Goal: Task Accomplishment & Management: Use online tool/utility

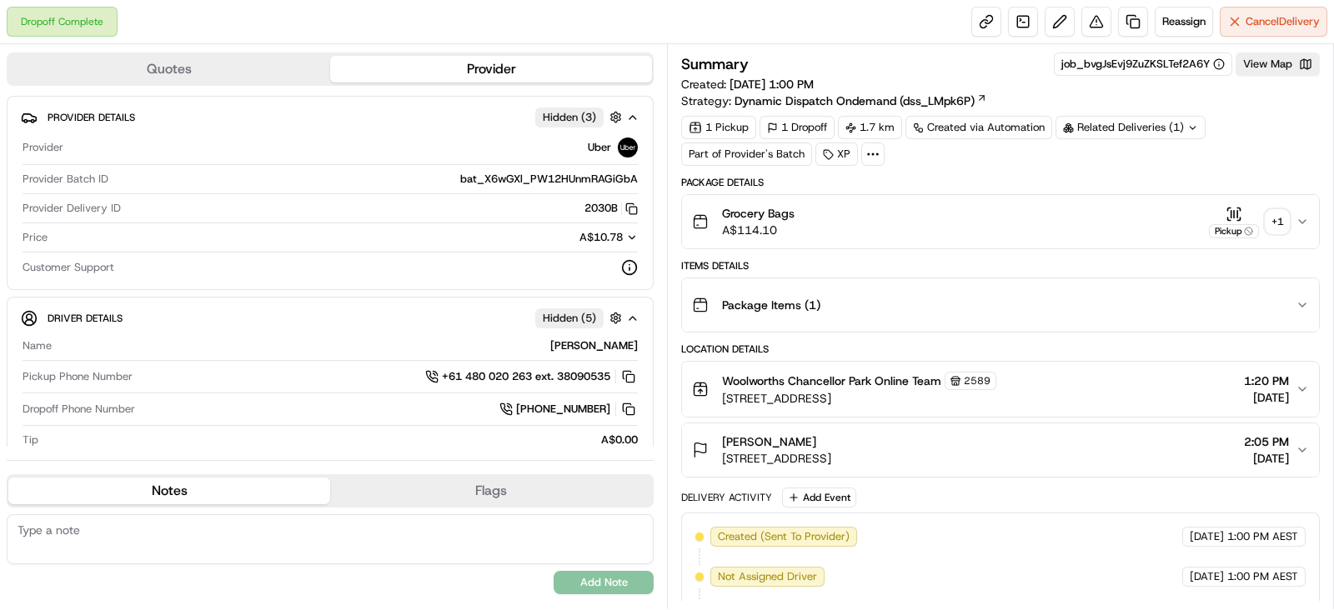
click at [1281, 218] on div "+ 1" at bounding box center [1276, 221] width 23 height 23
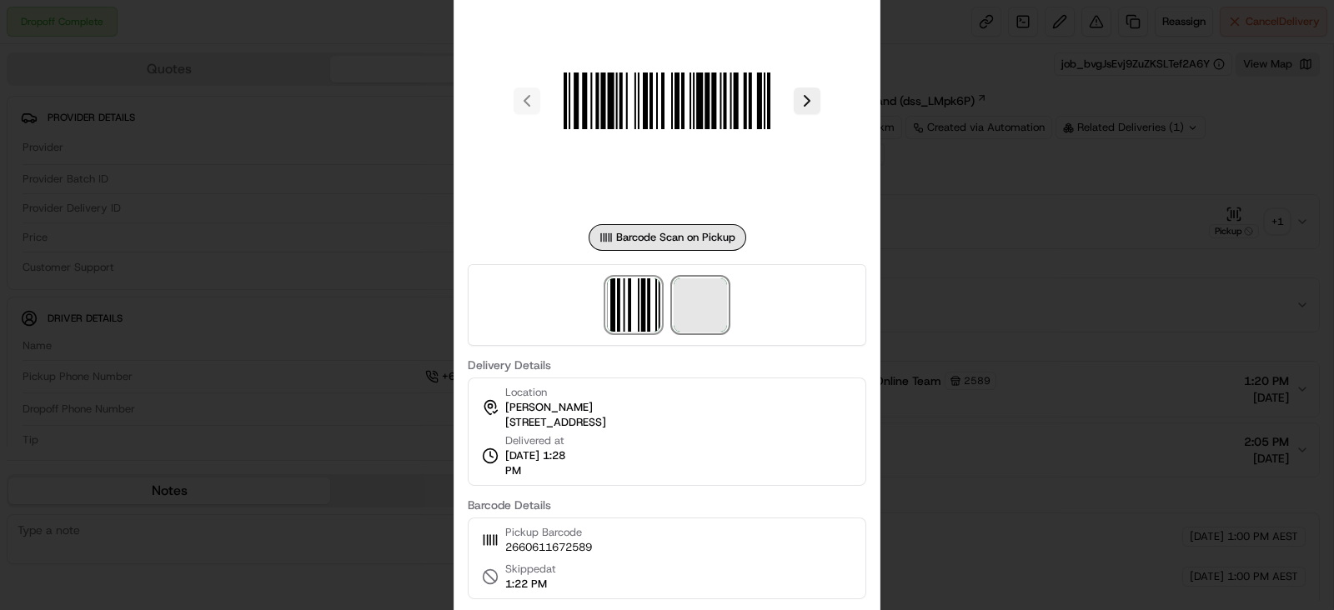
click at [698, 298] on span at bounding box center [699, 304] width 53 height 53
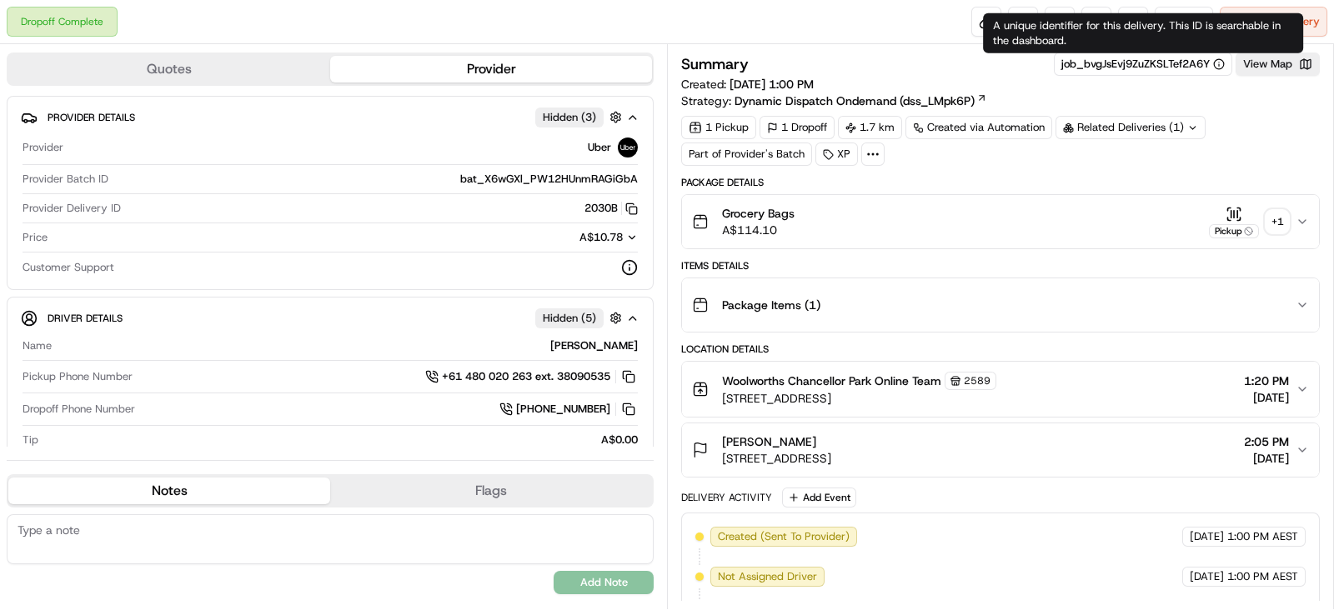
click at [1183, 15] on div "A unique identifier for this delivery. This ID is searchable in the dashboard. …" at bounding box center [1143, 33] width 320 height 40
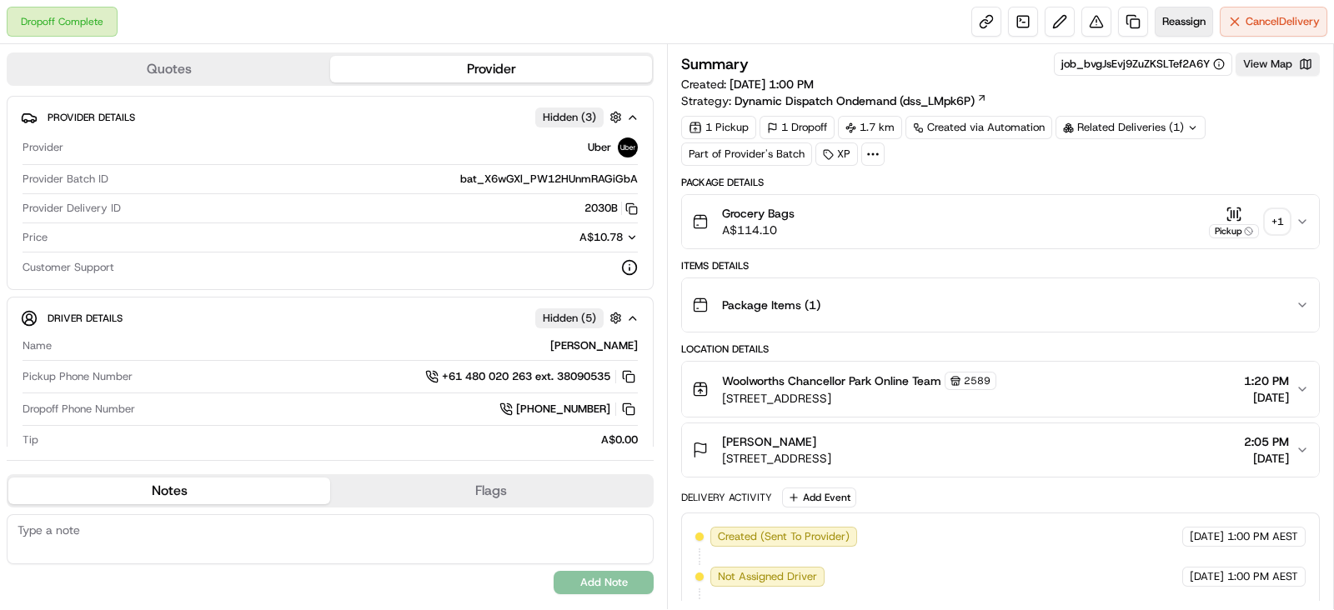
click at [1183, 8] on button "Reassign" at bounding box center [1183, 22] width 58 height 30
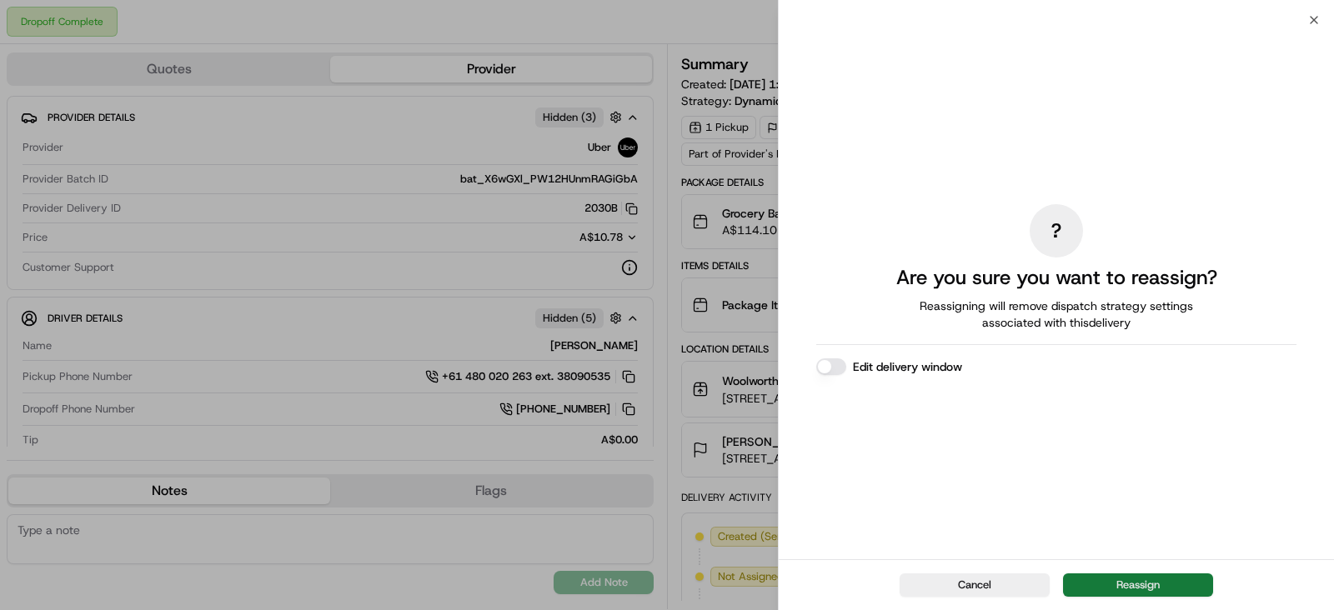
click at [1135, 587] on button "Reassign" at bounding box center [1138, 584] width 150 height 23
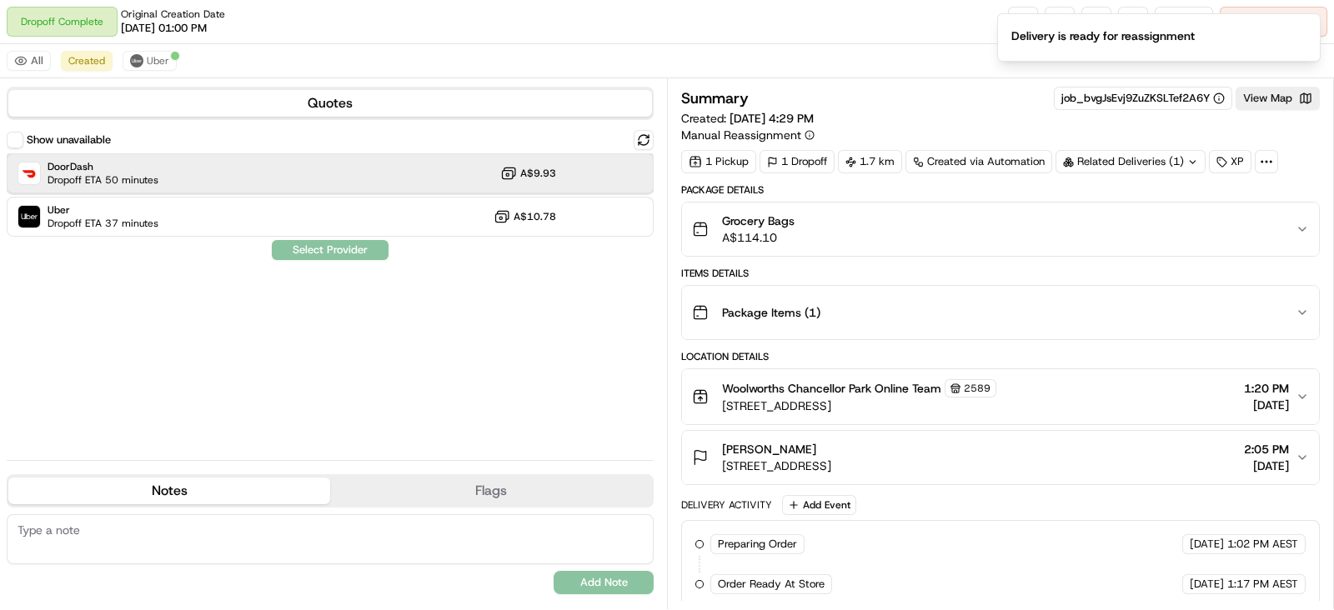
click at [95, 179] on span "Dropoff ETA 50 minutes" at bounding box center [103, 179] width 111 height 13
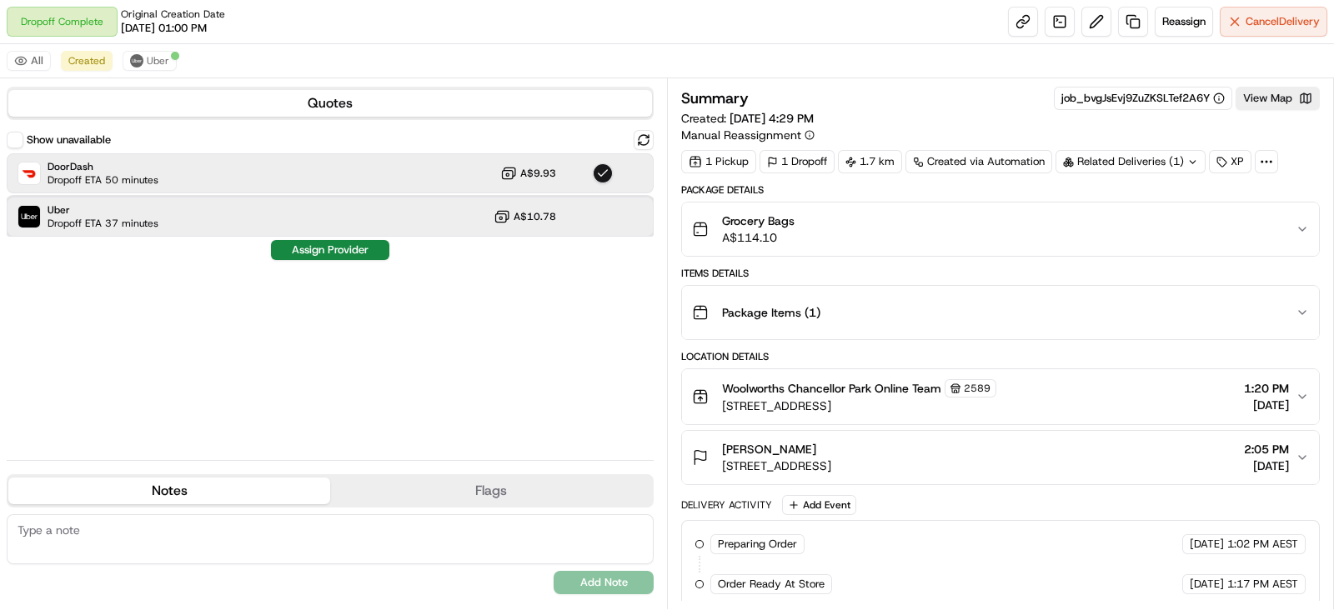
click at [158, 213] on div "Uber Dropoff ETA 37 minutes A$10.78" at bounding box center [330, 217] width 647 height 40
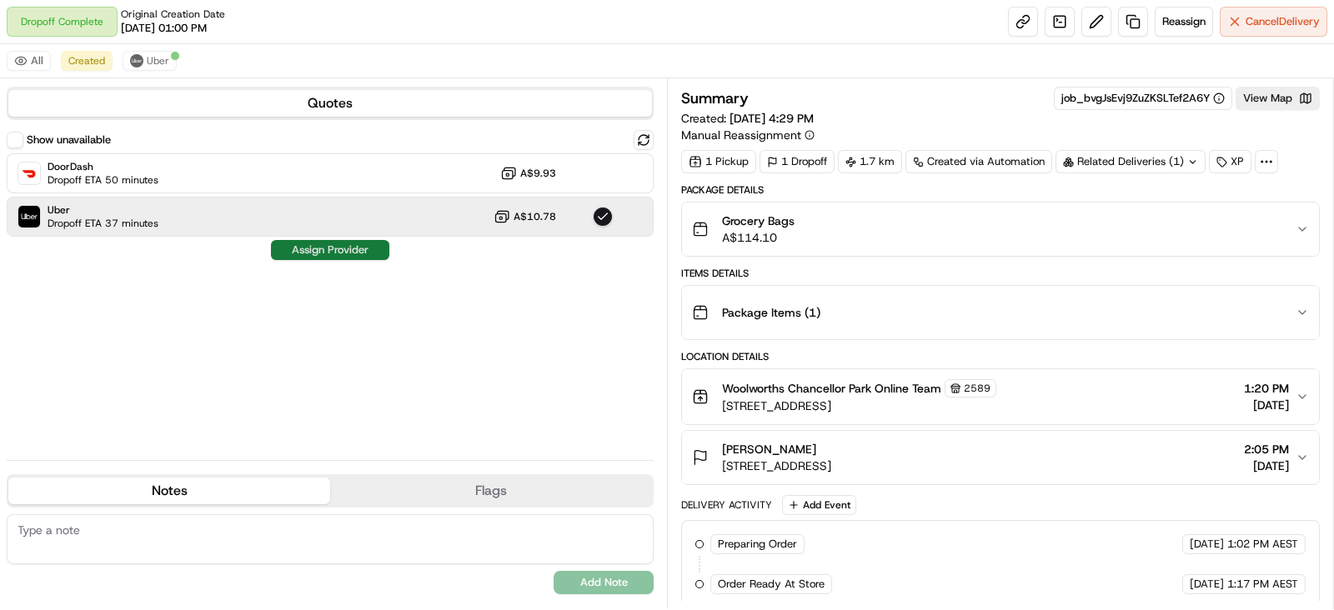
click at [295, 256] on button "Assign Provider" at bounding box center [330, 250] width 118 height 20
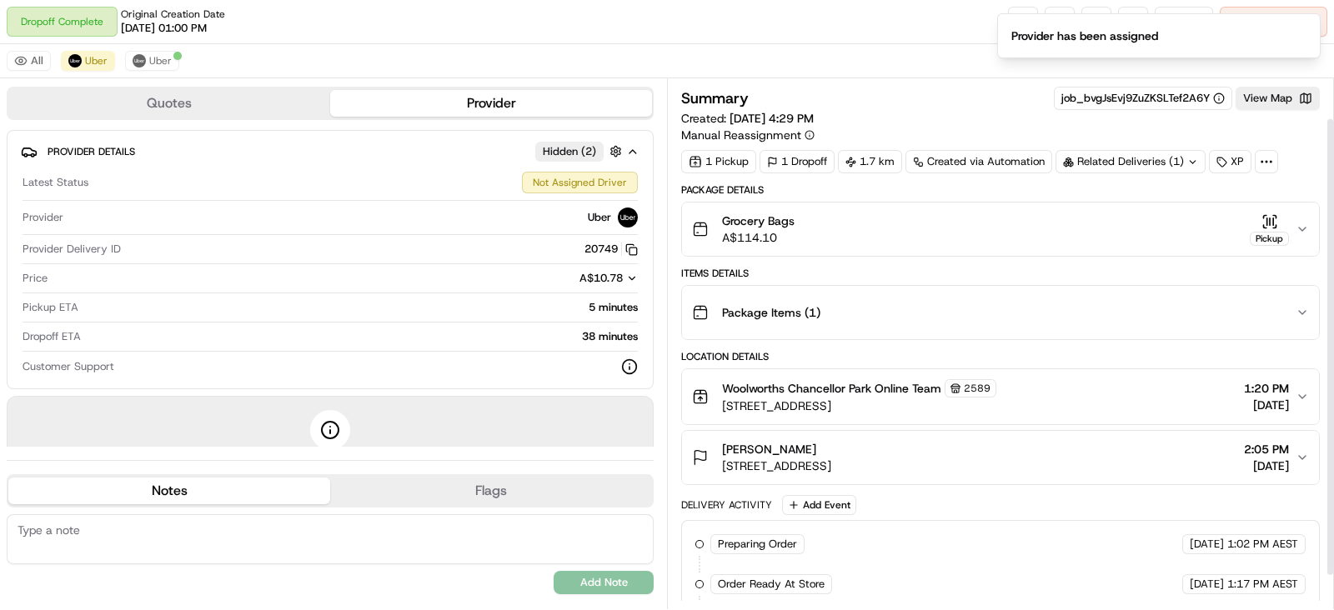
scroll to position [84, 0]
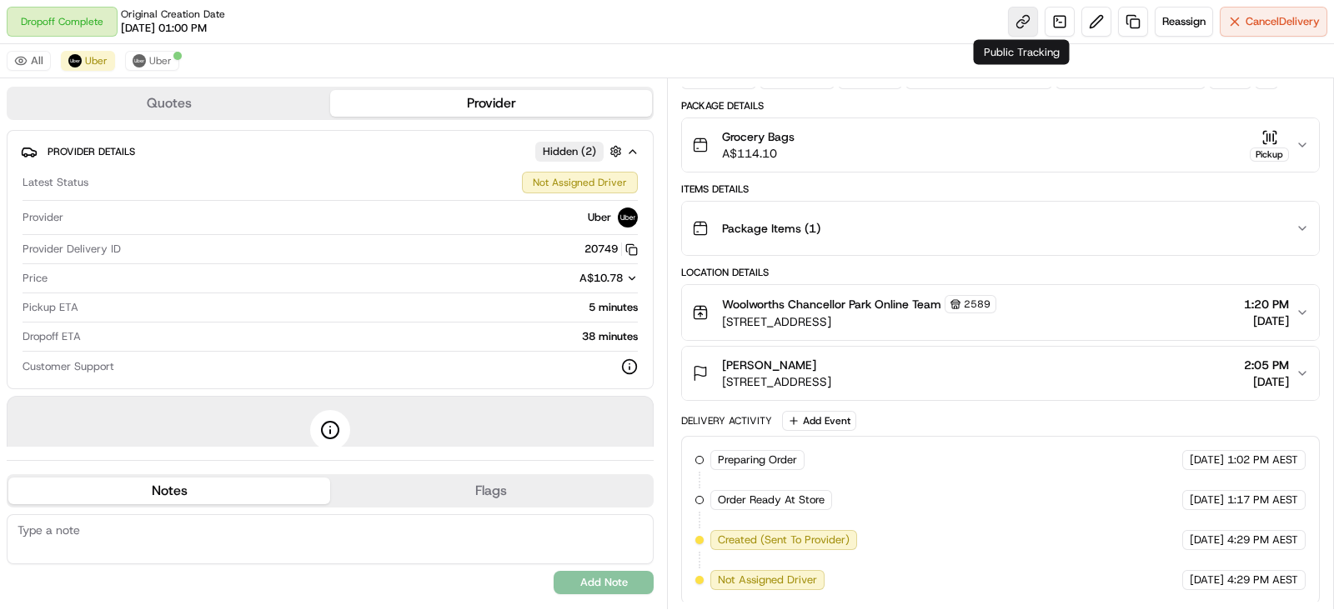
click at [1019, 15] on link at bounding box center [1023, 22] width 30 height 30
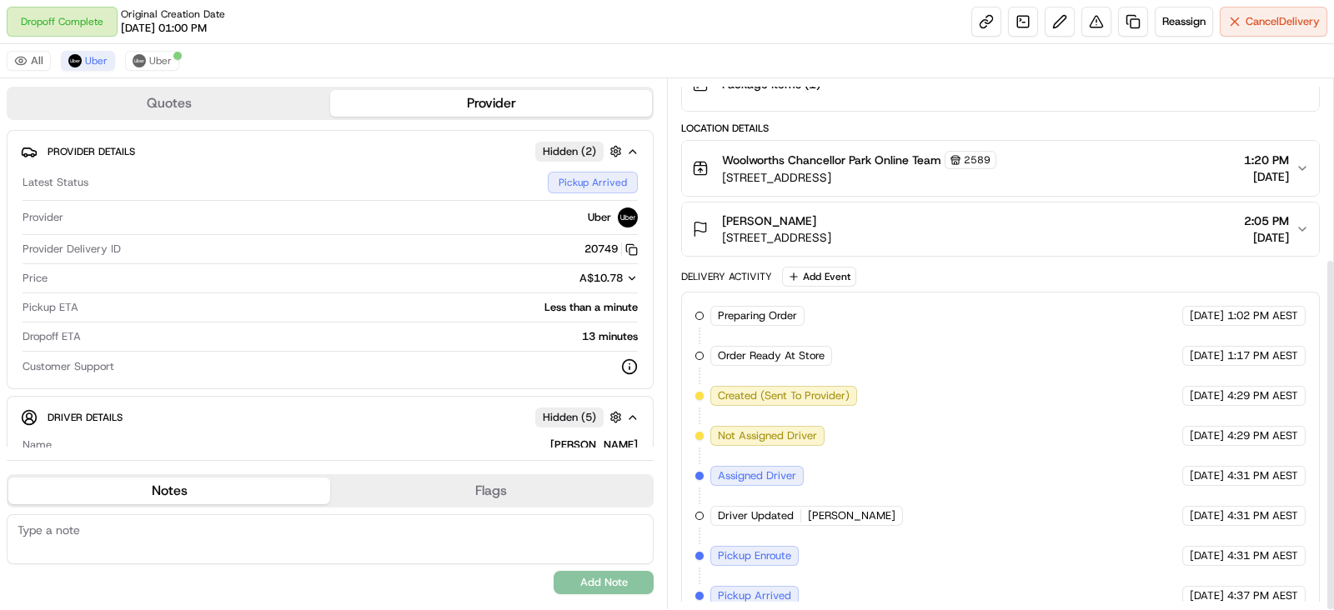
scroll to position [269, 0]
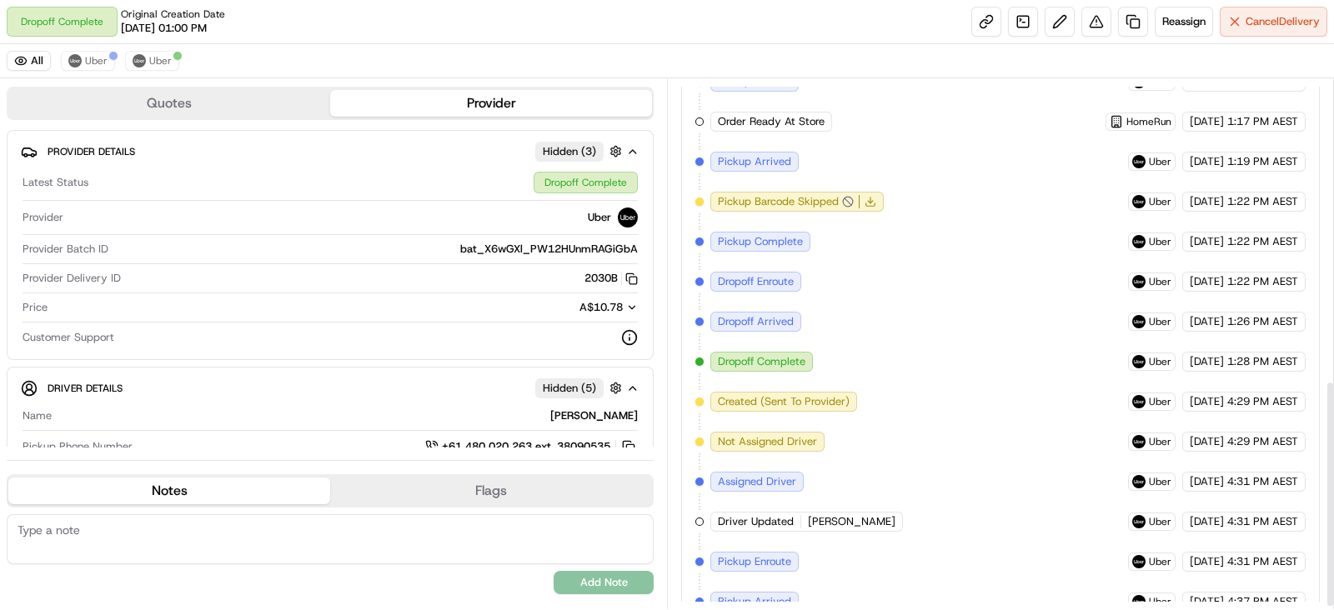
scroll to position [706, 0]
